Goal: Information Seeking & Learning: Learn about a topic

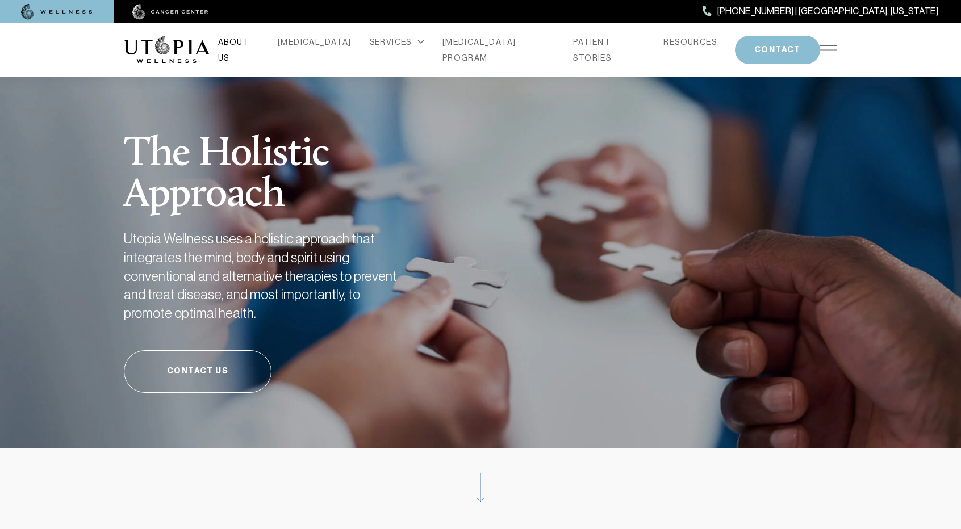
click at [260, 45] on link "ABOUT US" at bounding box center [238, 50] width 41 height 32
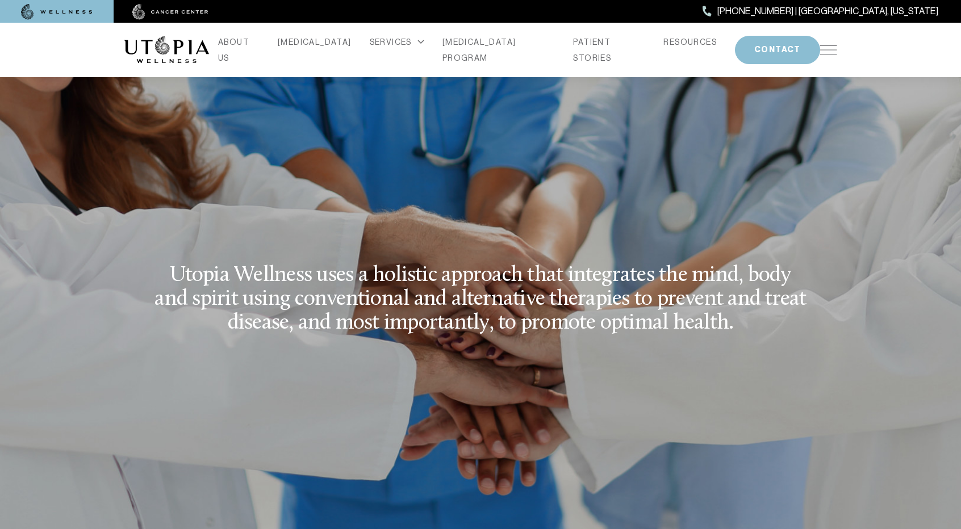
scroll to position [1477, 0]
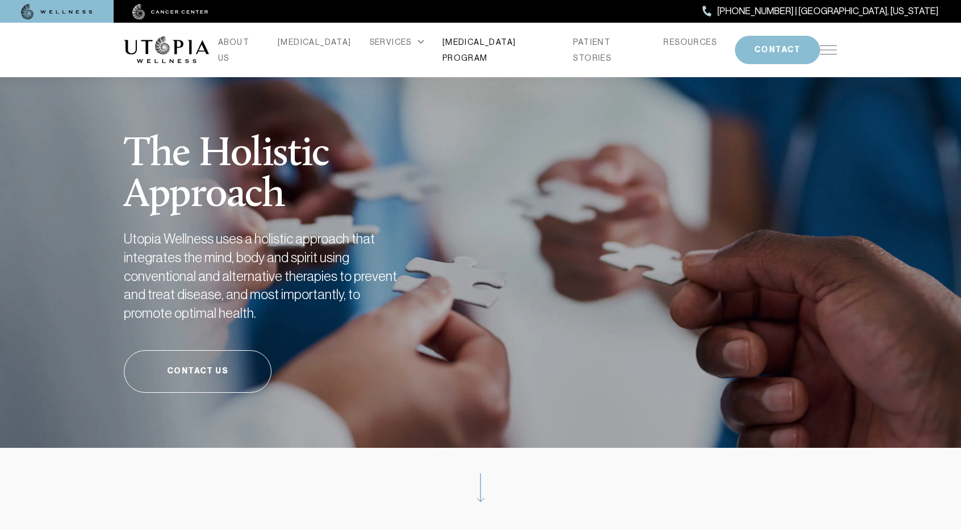
click at [456, 43] on link "[MEDICAL_DATA] PROGRAM" at bounding box center [499, 50] width 113 height 32
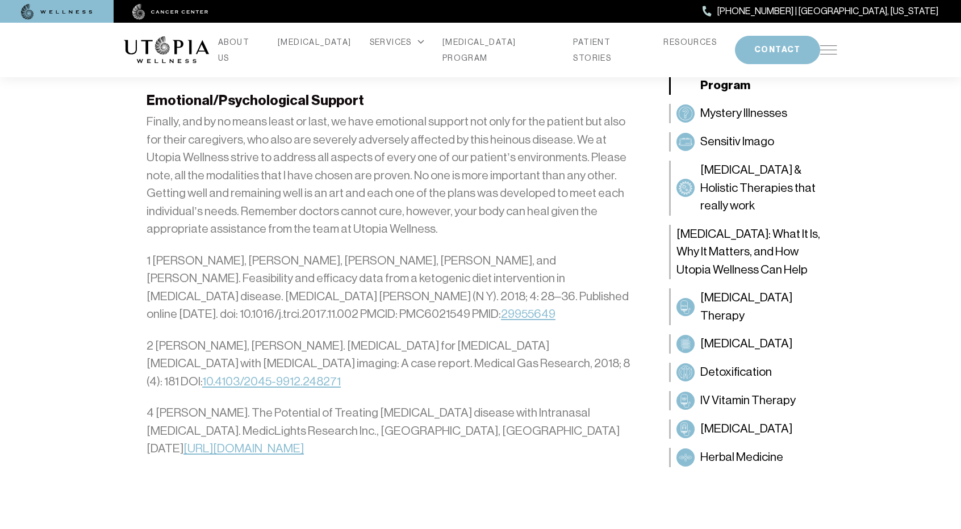
scroll to position [3352, 0]
